Goal: Information Seeking & Learning: Learn about a topic

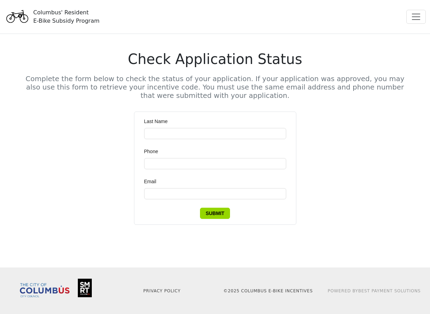
click at [74, 18] on div "Columbus' Resident E-Bike Subsidy Program" at bounding box center [66, 16] width 66 height 17
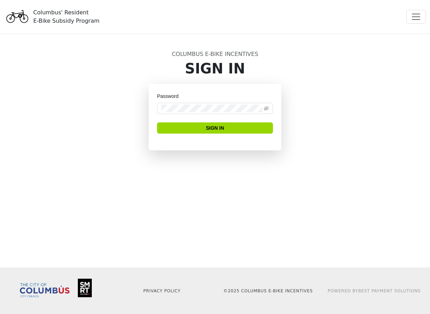
click at [54, 12] on div "Columbus' Resident E-Bike Subsidy Program" at bounding box center [66, 16] width 66 height 17
click at [420, 14] on span "Toggle navigation" at bounding box center [416, 17] width 10 height 10
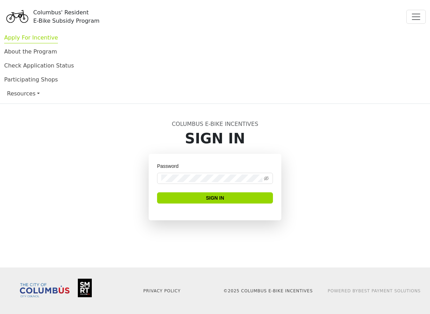
click at [37, 37] on link "Apply For Incentive" at bounding box center [31, 38] width 54 height 9
click at [42, 37] on link "Apply For Incentive" at bounding box center [31, 38] width 54 height 9
click at [28, 54] on link "About the Program" at bounding box center [30, 52] width 53 height 9
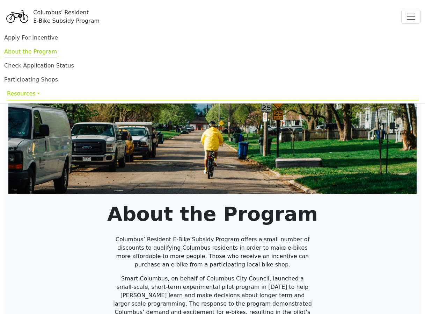
click at [13, 94] on link "Resources" at bounding box center [212, 94] width 411 height 14
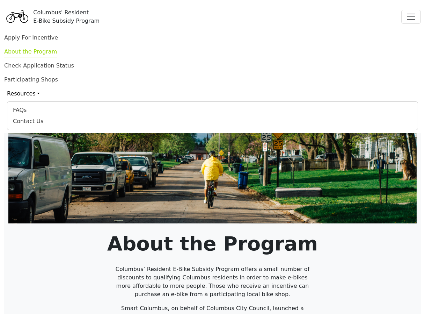
click at [69, 23] on div "Columbus' Resident E-Bike Subsidy Program" at bounding box center [66, 16] width 66 height 17
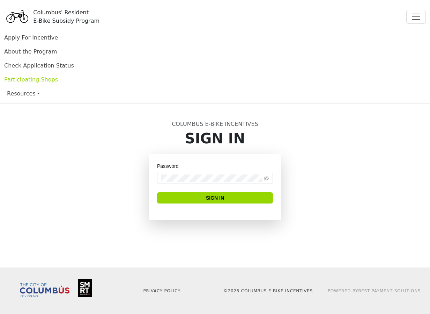
click at [25, 77] on link "Participating Shops" at bounding box center [31, 80] width 54 height 9
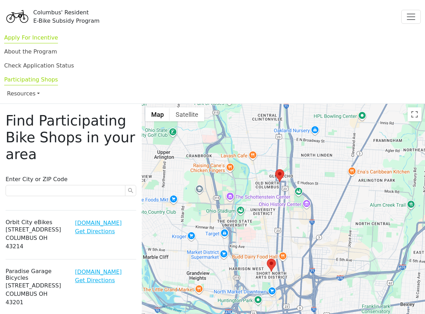
click at [44, 38] on link "Apply For Incentive" at bounding box center [31, 38] width 54 height 9
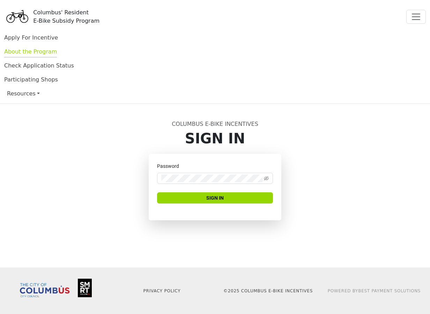
click at [44, 51] on link "About the Program" at bounding box center [30, 52] width 53 height 9
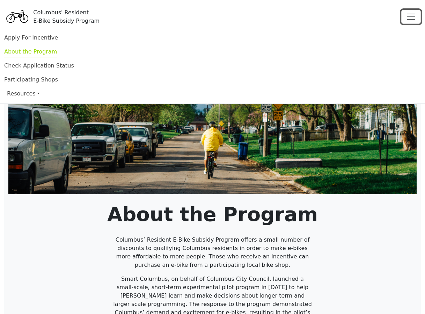
click at [411, 15] on span "Toggle navigation" at bounding box center [411, 17] width 10 height 10
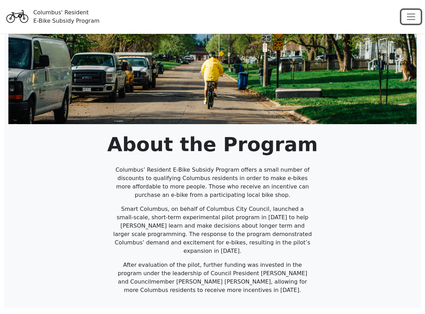
click at [411, 15] on span "Toggle navigation" at bounding box center [411, 17] width 10 height 10
